Goal: Task Accomplishment & Management: Use online tool/utility

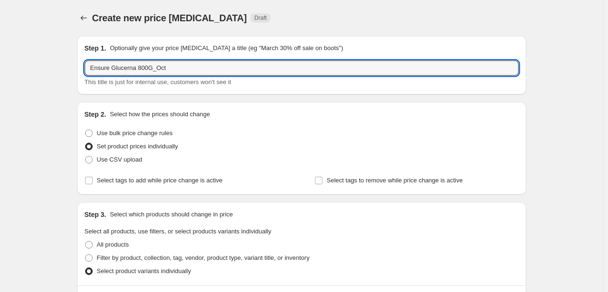
scroll to position [615, 0]
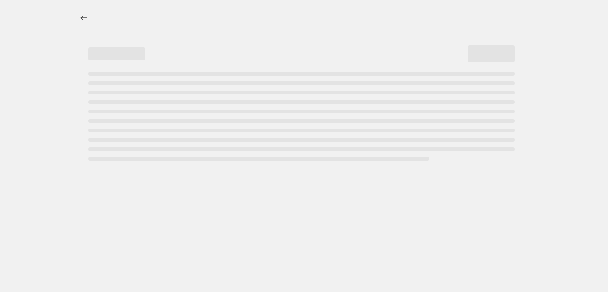
select select "percentage"
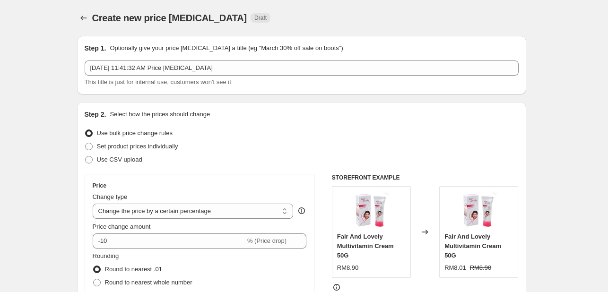
click at [83, 19] on icon "Price change jobs" at bounding box center [83, 17] width 9 height 9
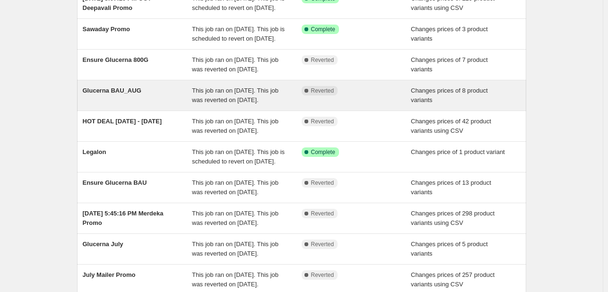
scroll to position [47, 0]
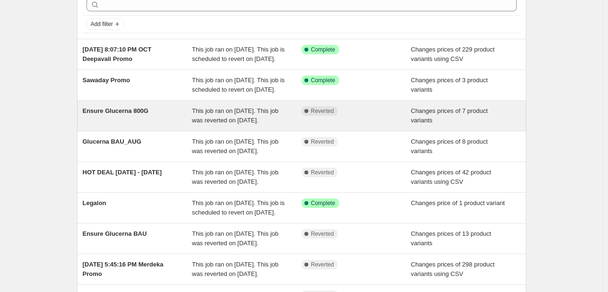
click at [136, 114] on span "Ensure Glucerna 800G" at bounding box center [116, 110] width 66 height 7
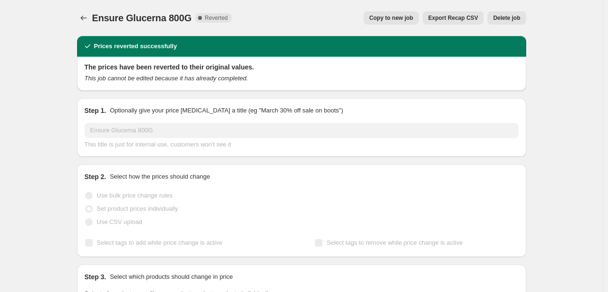
click at [392, 20] on span "Copy to new job" at bounding box center [391, 18] width 44 height 8
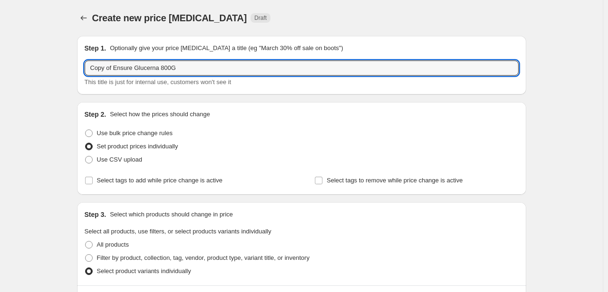
drag, startPoint x: 116, startPoint y: 69, endPoint x: 79, endPoint y: 68, distance: 36.4
click at [79, 68] on div "Step 1. Optionally give your price change job a title (eg "March 30% off sale o…" at bounding box center [301, 65] width 449 height 59
click at [165, 66] on input "Ensure Glucerna 800G" at bounding box center [302, 68] width 434 height 15
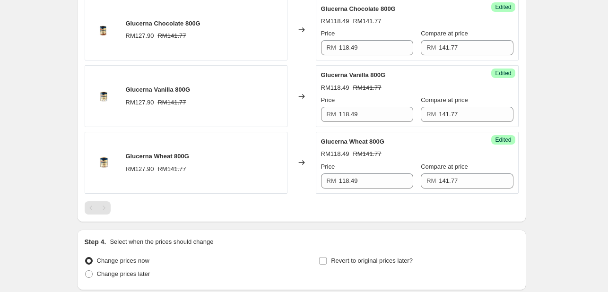
scroll to position [690, 0]
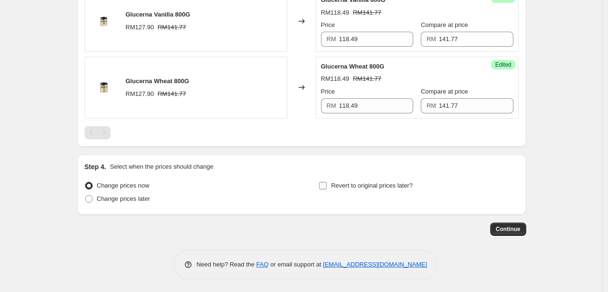
type input "Ensure Glucerna 800G_OCT 2025"
click at [324, 184] on input "Revert to original prices later?" at bounding box center [323, 186] width 8 height 8
checkbox input "true"
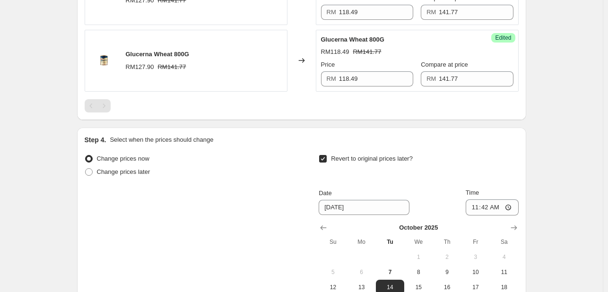
scroll to position [832, 0]
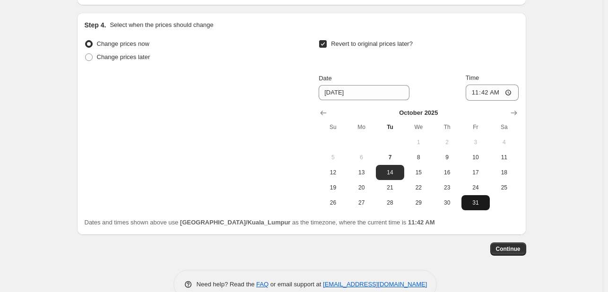
click at [476, 202] on span "31" at bounding box center [475, 203] width 21 height 8
type input "10/31/2025"
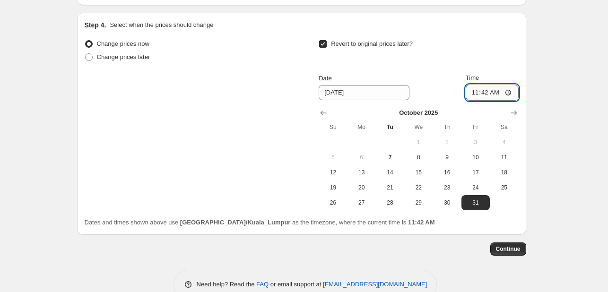
click at [490, 91] on input "11:42" at bounding box center [492, 93] width 53 height 16
click at [513, 90] on input "11:42" at bounding box center [492, 93] width 53 height 16
type input "23:59"
click at [449, 218] on div "Dates and times shown above use Asia/Kuala_Lumpur as the timezone, where the cu…" at bounding box center [302, 222] width 434 height 9
click at [511, 253] on button "Continue" at bounding box center [508, 249] width 36 height 13
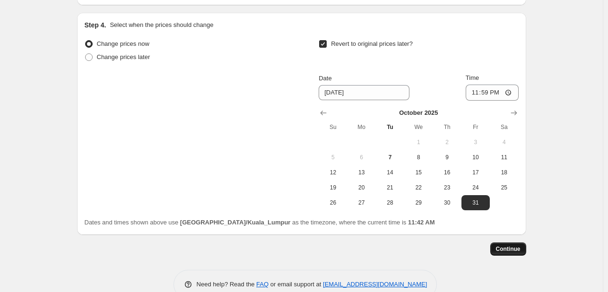
scroll to position [0, 0]
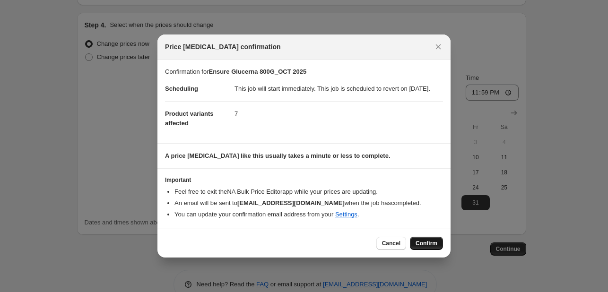
click at [419, 245] on span "Confirm" at bounding box center [427, 244] width 22 height 8
